Goal: Information Seeking & Learning: Compare options

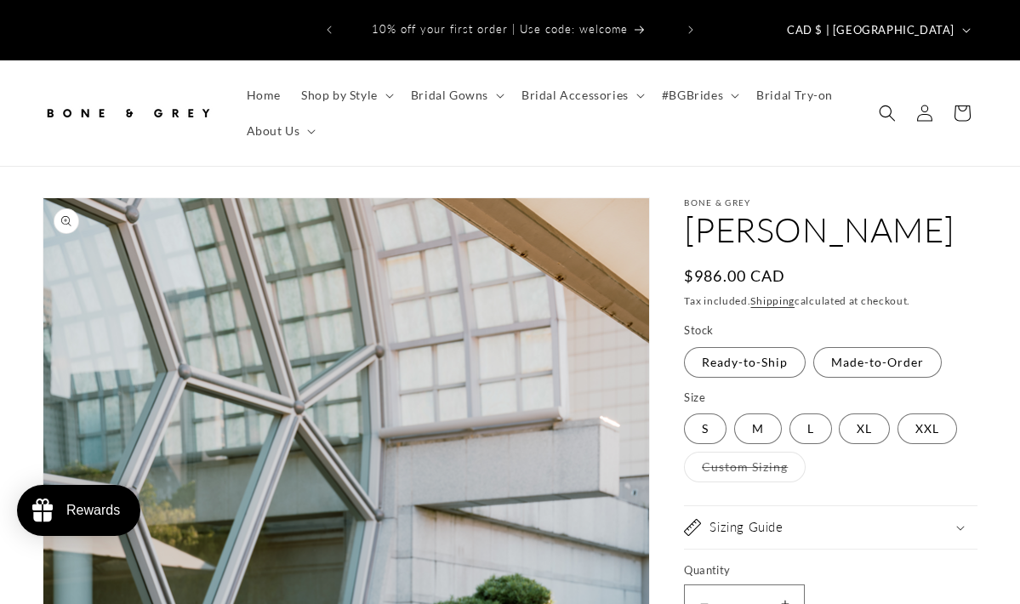
select select "**********"
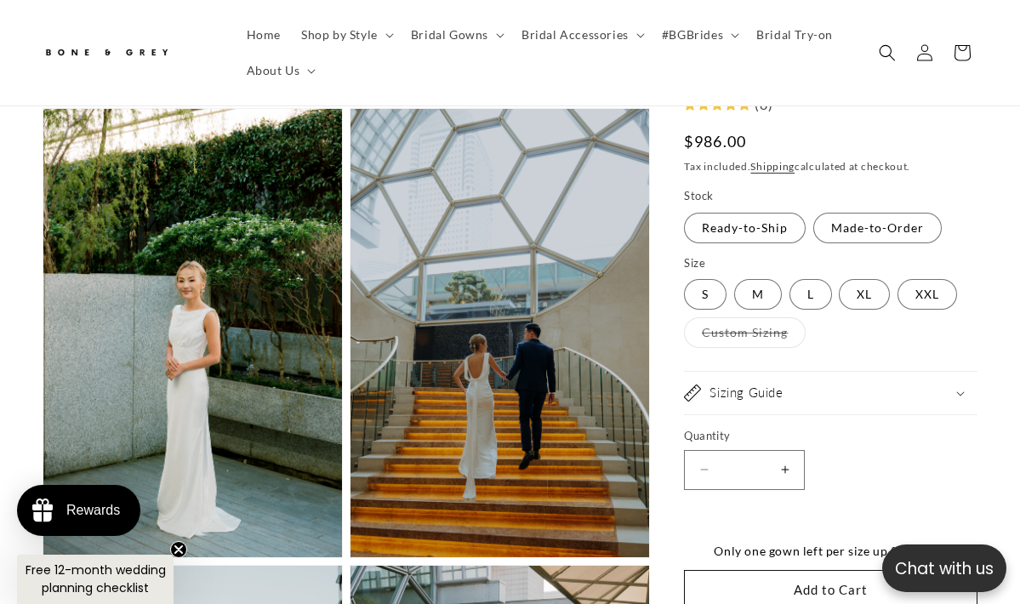
scroll to position [1030, 0]
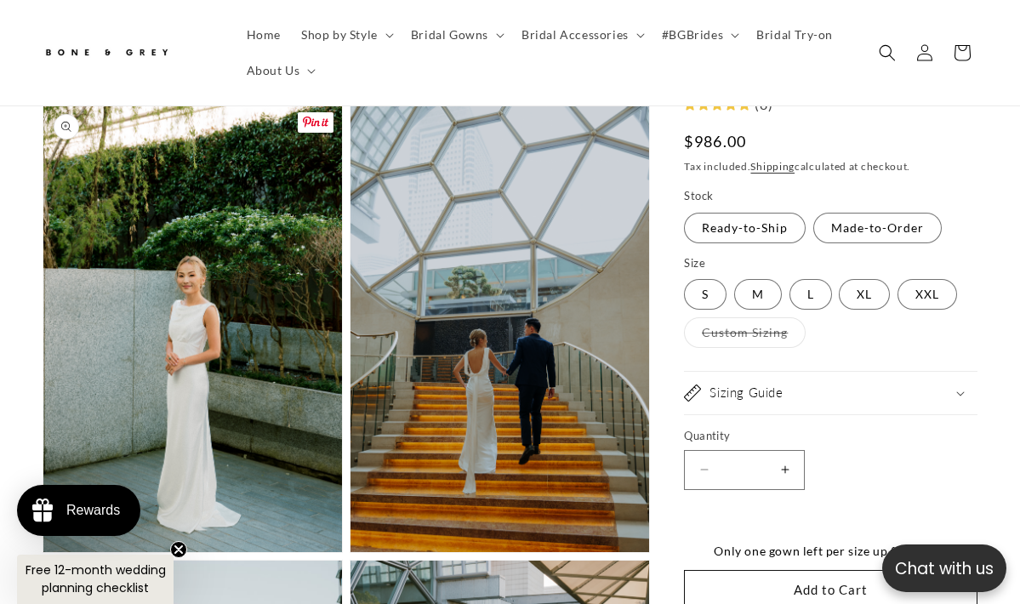
click at [43, 552] on button "Open media 2 in modal" at bounding box center [43, 552] width 0 height 0
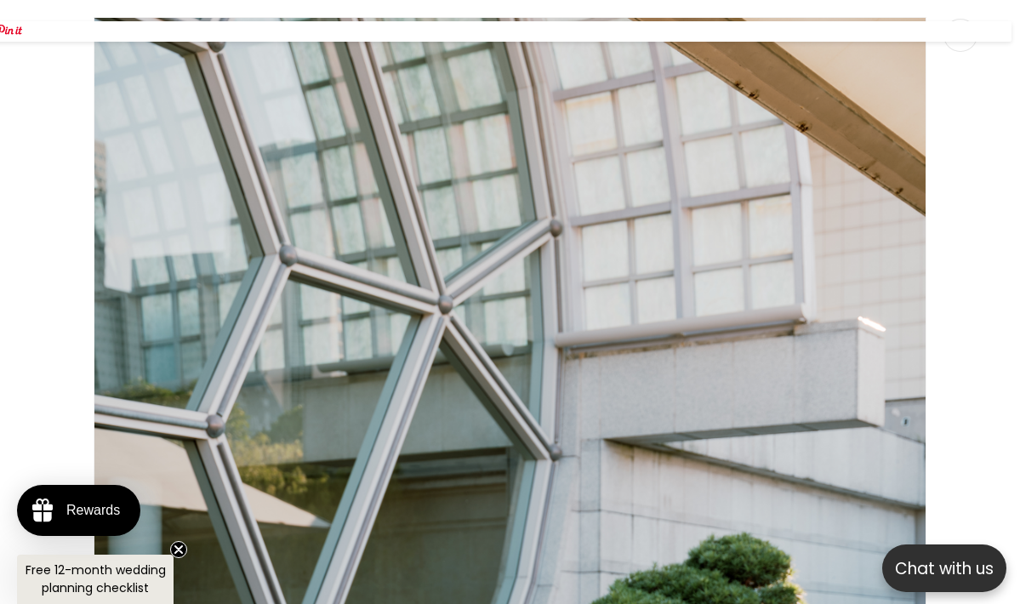
scroll to position [0, 0]
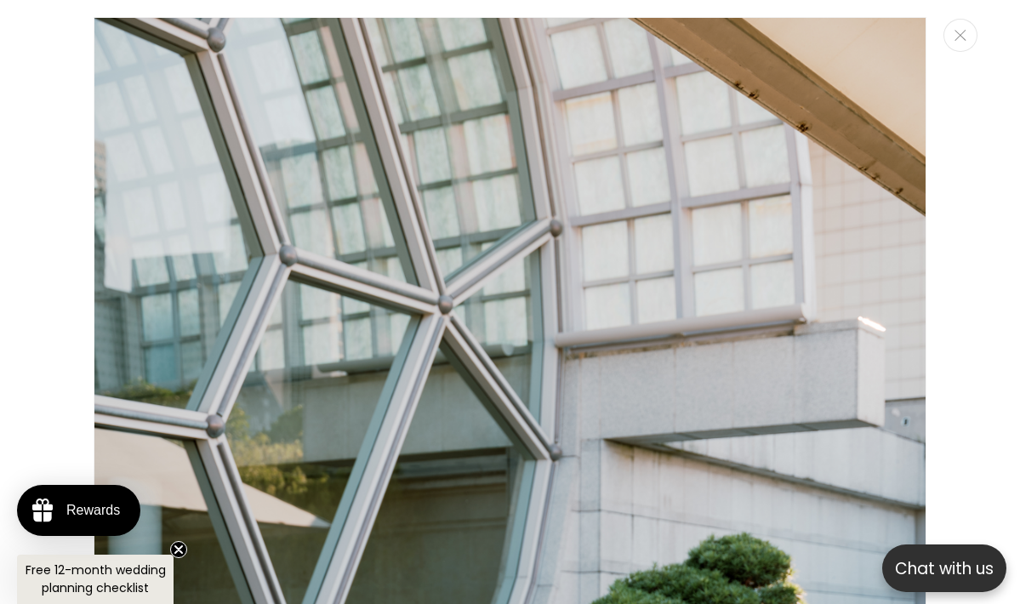
click at [987, 369] on div "Media gallery" at bounding box center [510, 302] width 1020 height 604
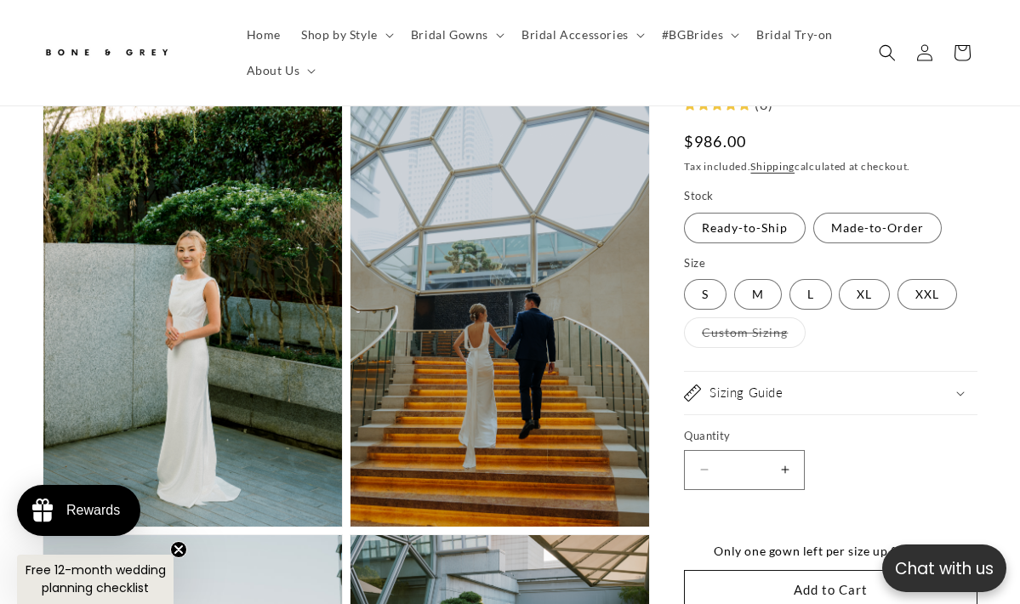
scroll to position [1140, 0]
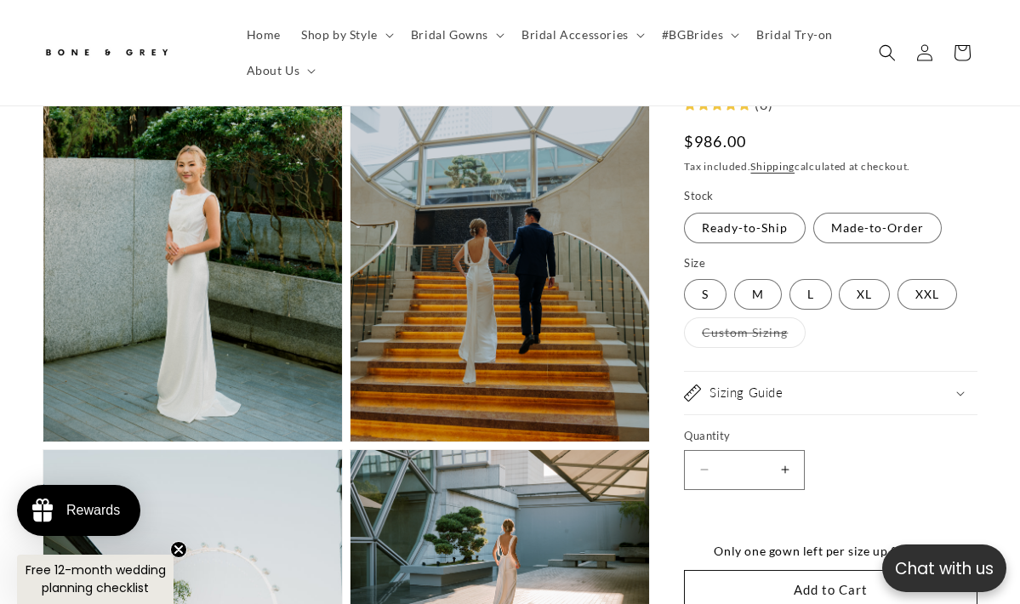
click at [43, 442] on button "Open media 2 in modal" at bounding box center [43, 442] width 0 height 0
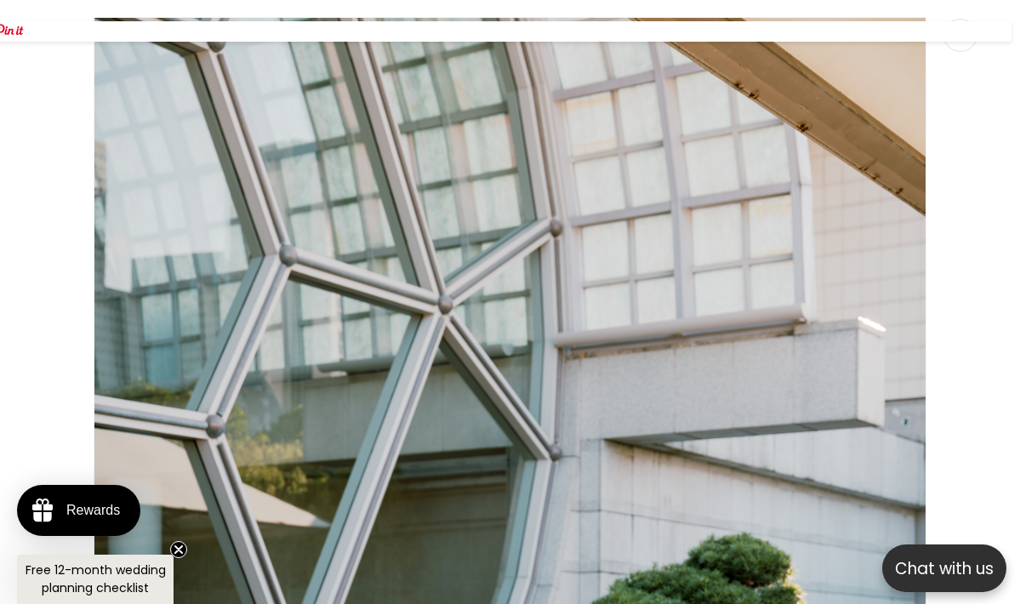
scroll to position [-1, 0]
click at [959, 54] on div "Media gallery" at bounding box center [510, 302] width 1020 height 604
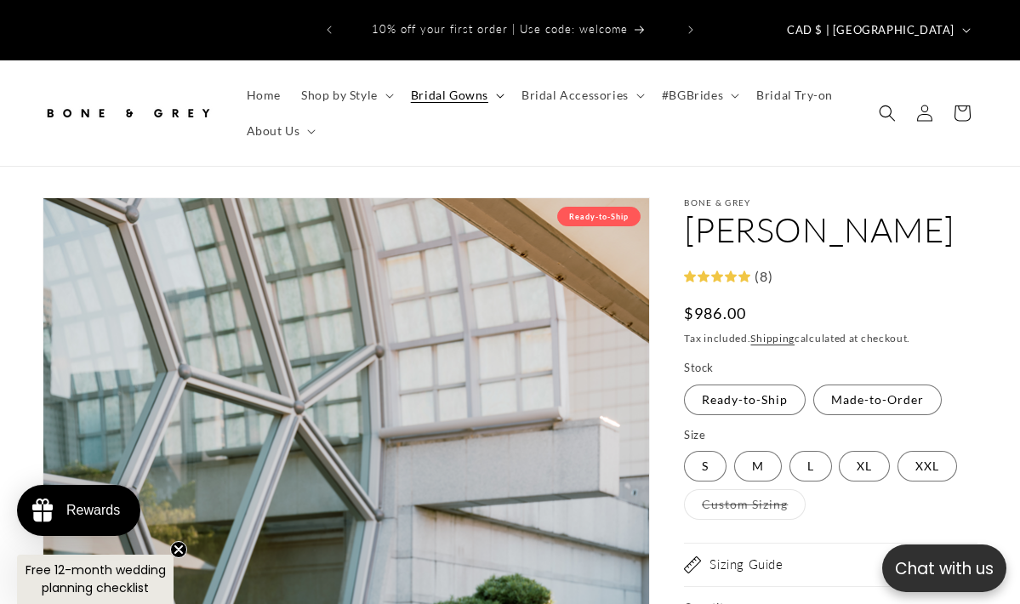
click at [465, 88] on span "Bridal Gowns" at bounding box center [449, 95] width 77 height 15
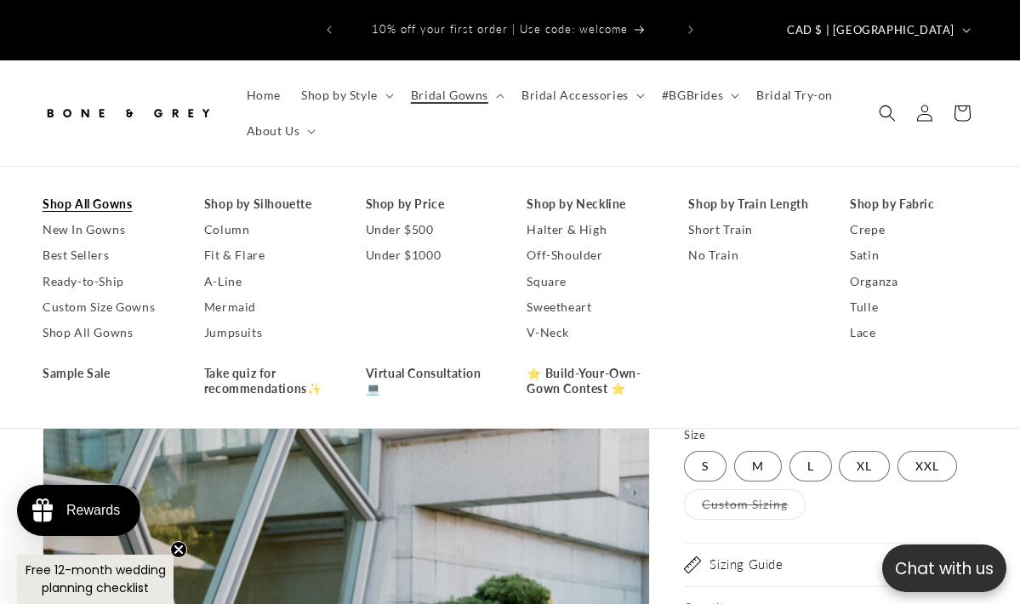
click at [88, 195] on link "Shop All Gowns" at bounding box center [107, 204] width 128 height 26
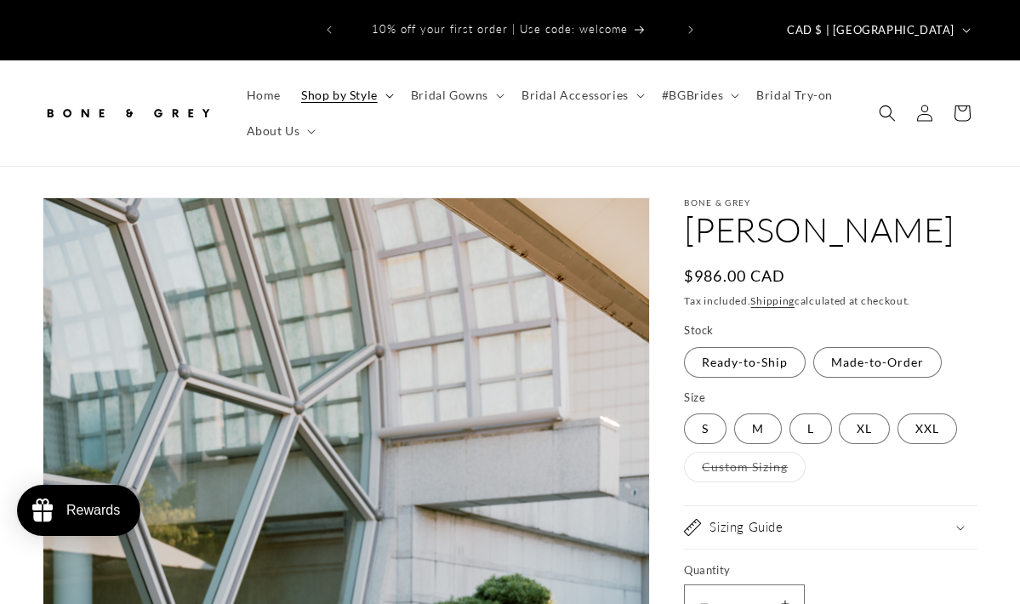
select select "**********"
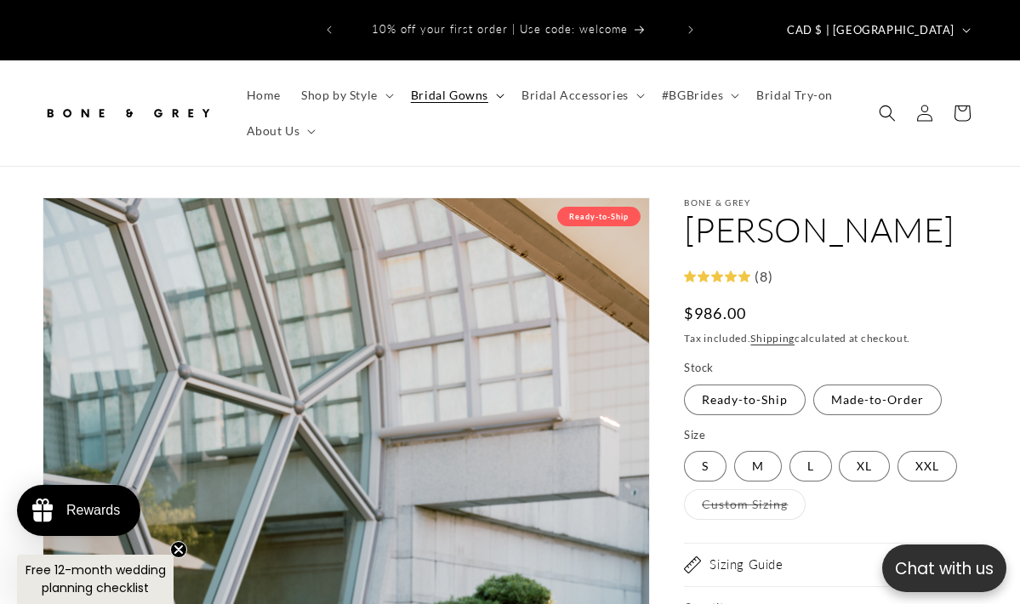
click at [486, 79] on summary "Bridal Gowns" at bounding box center [456, 95] width 111 height 36
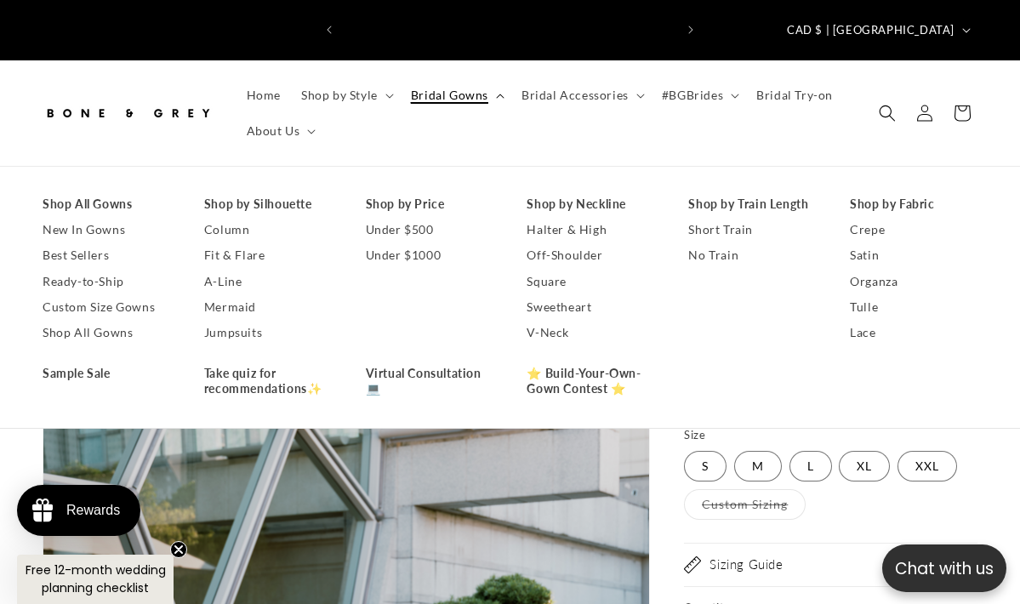
scroll to position [0, 332]
click at [98, 191] on link "Shop All Gowns" at bounding box center [107, 204] width 128 height 26
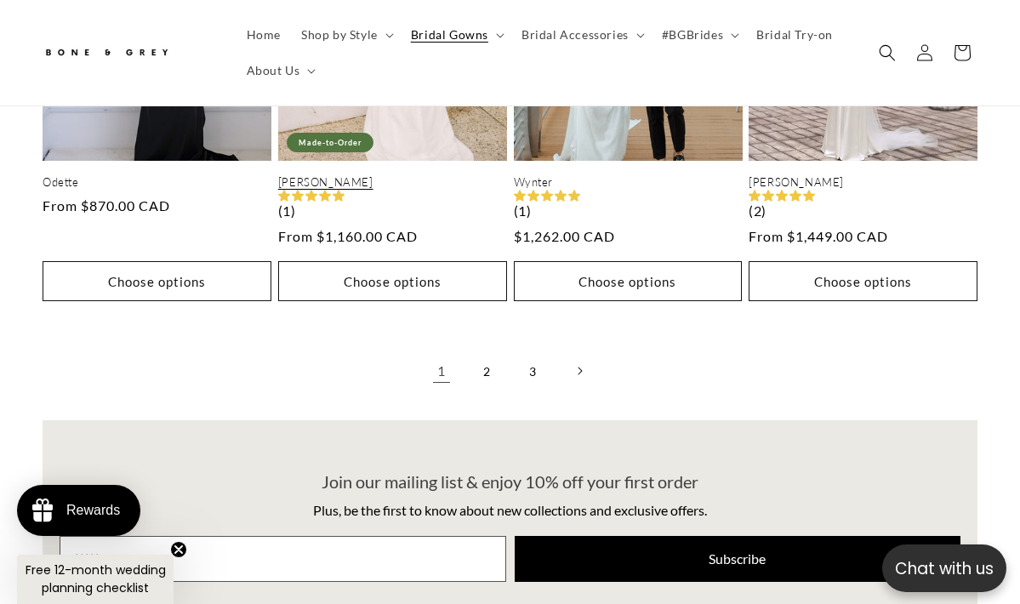
scroll to position [3953, 0]
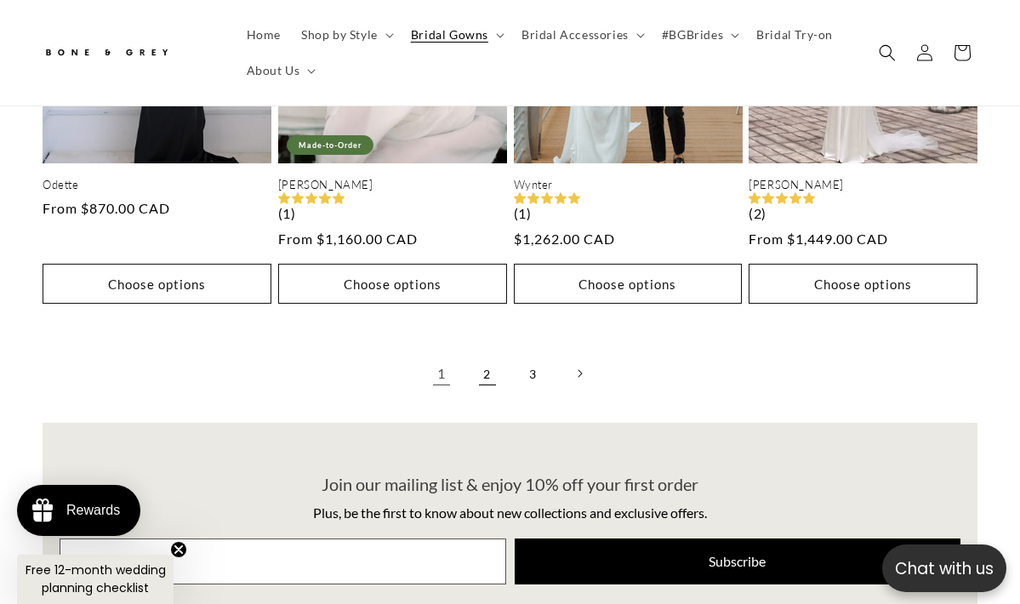
click at [487, 355] on link "2" at bounding box center [487, 373] width 37 height 37
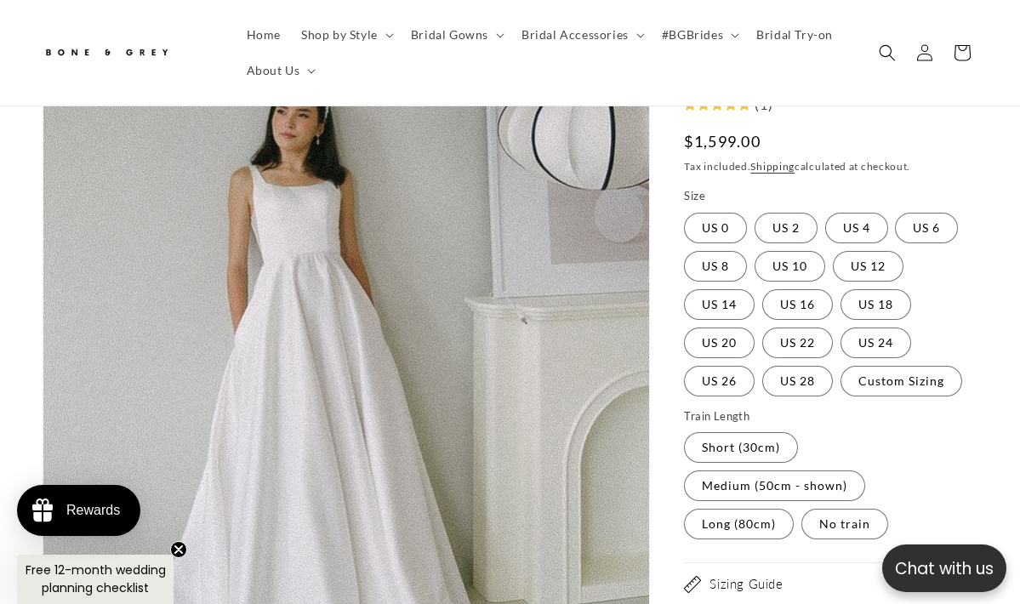
scroll to position [315, 0]
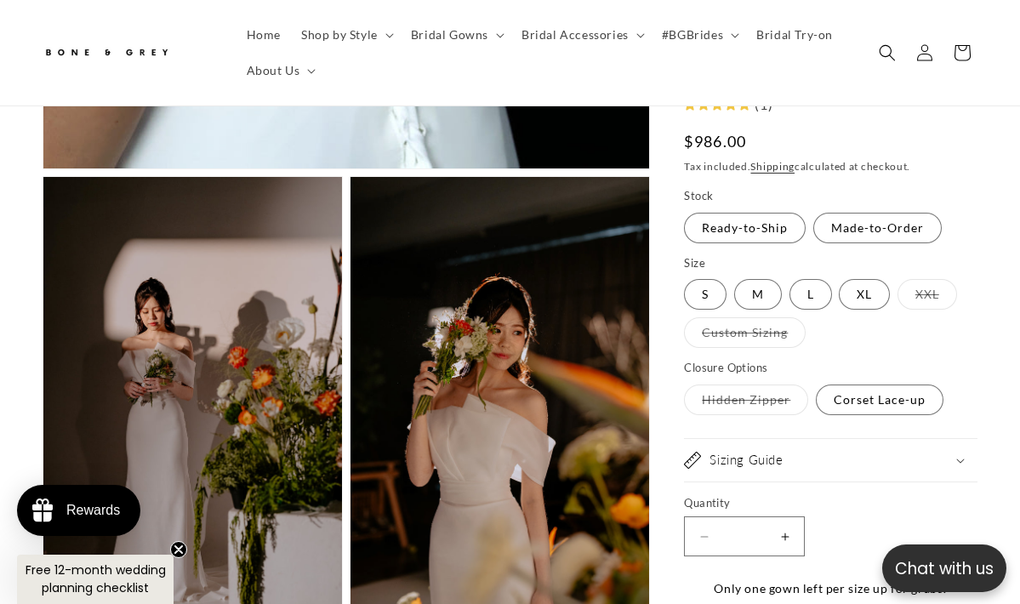
scroll to position [963, 0]
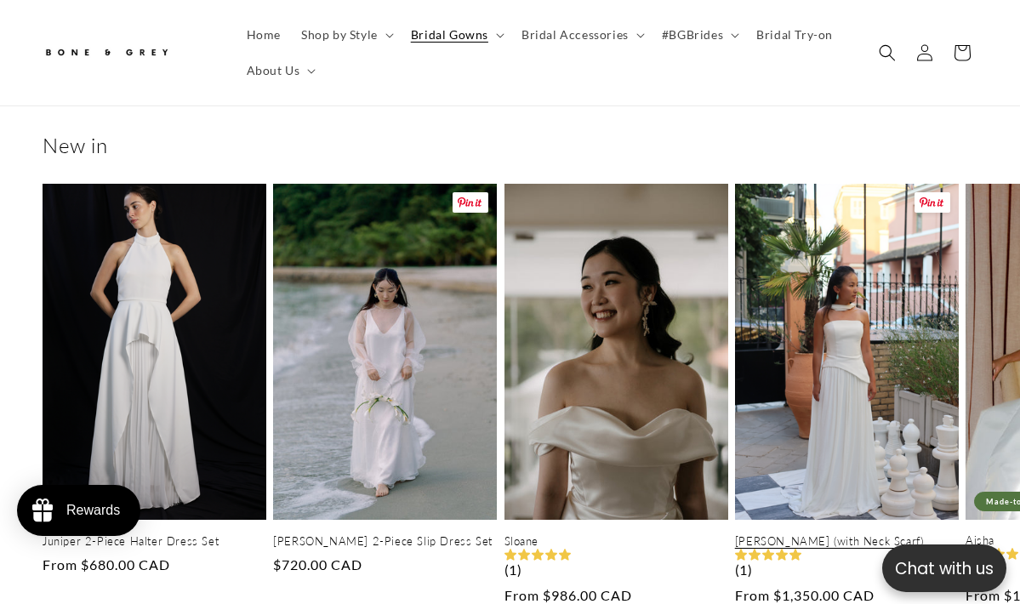
scroll to position [728, 0]
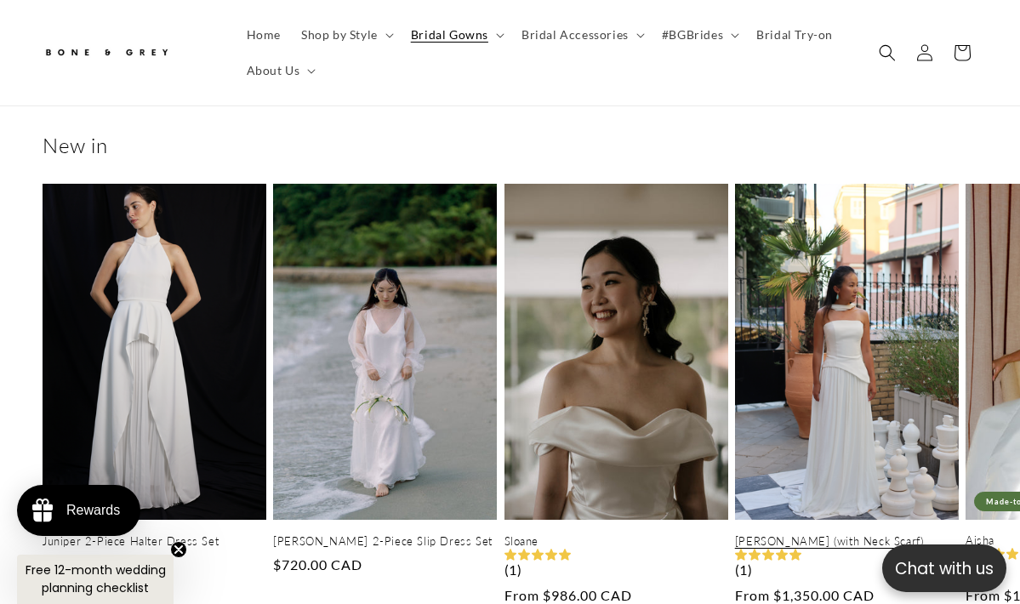
scroll to position [0, 0]
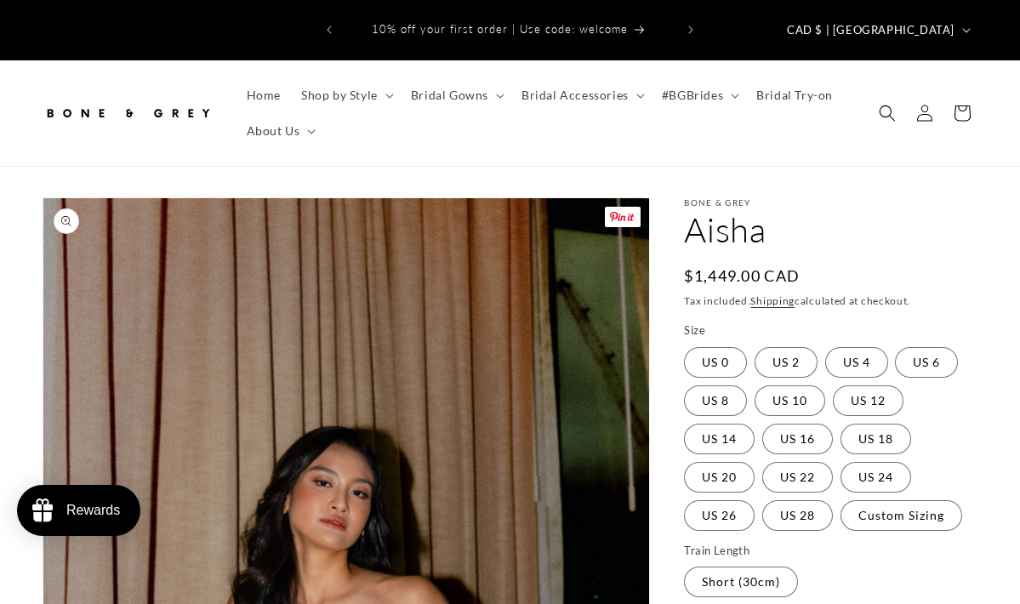
scroll to position [316, 0]
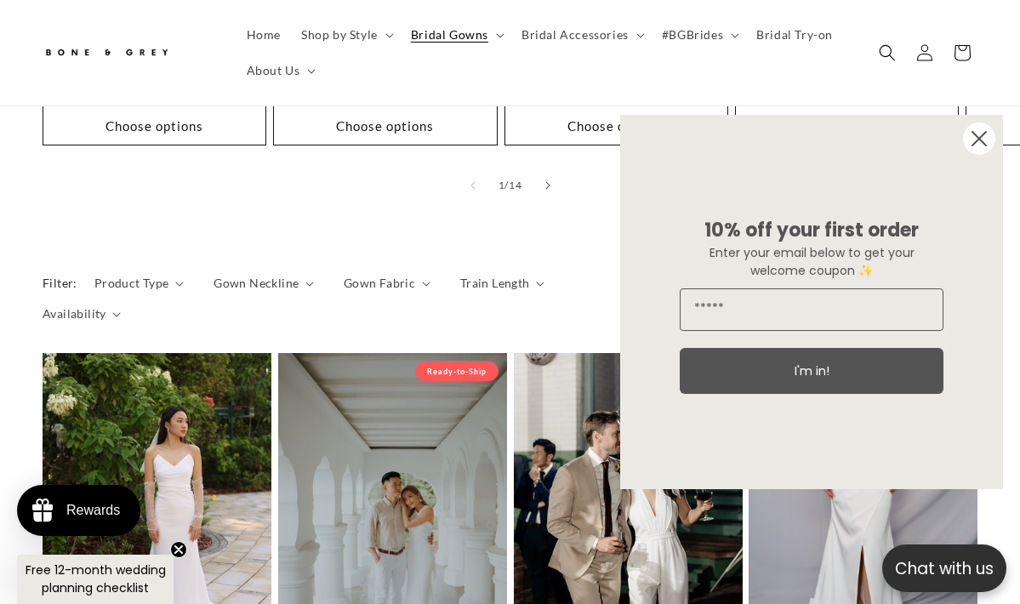
scroll to position [0, 663]
click at [978, 137] on icon "Close dialog" at bounding box center [980, 139] width 14 height 14
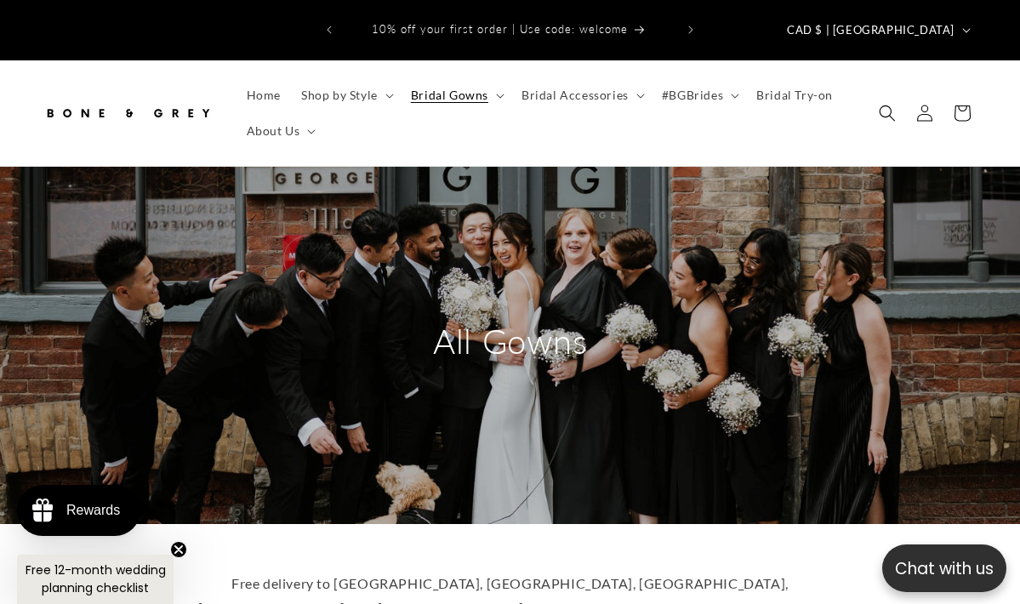
scroll to position [0, 0]
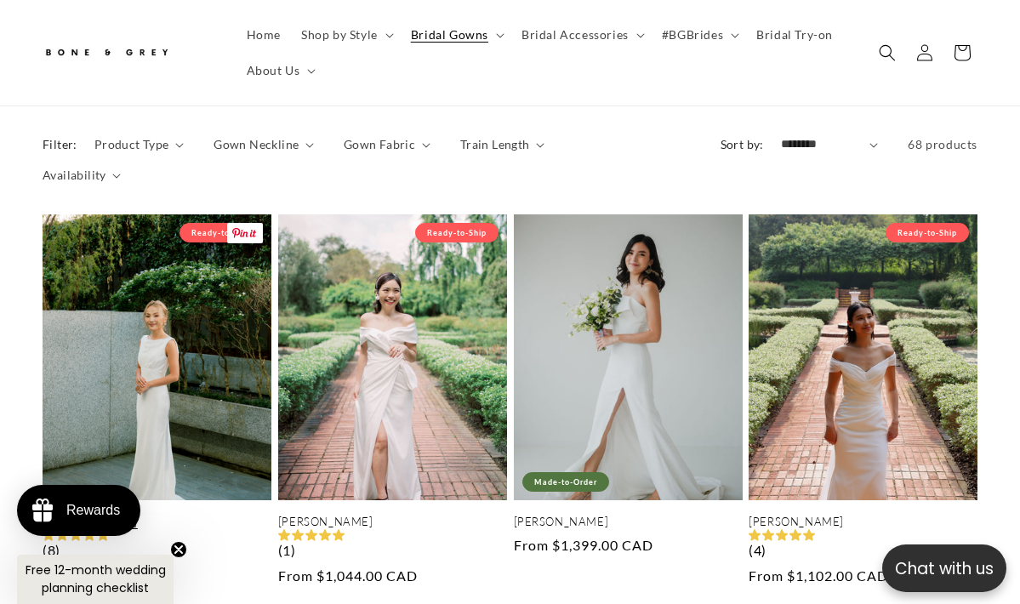
scroll to position [1386, 0]
